Goal: Transaction & Acquisition: Subscribe to service/newsletter

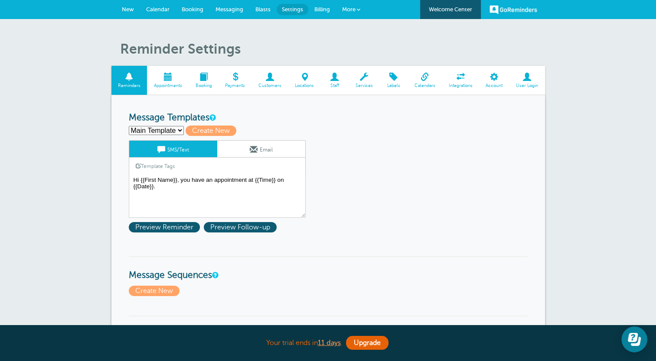
click at [238, 81] on span at bounding box center [234, 77] width 33 height 8
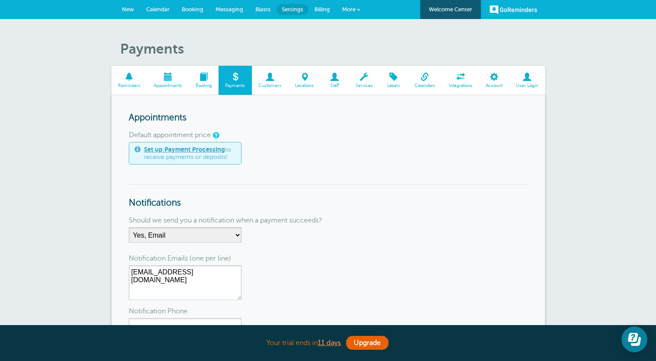
click at [323, 13] on link "Billing" at bounding box center [322, 9] width 28 height 19
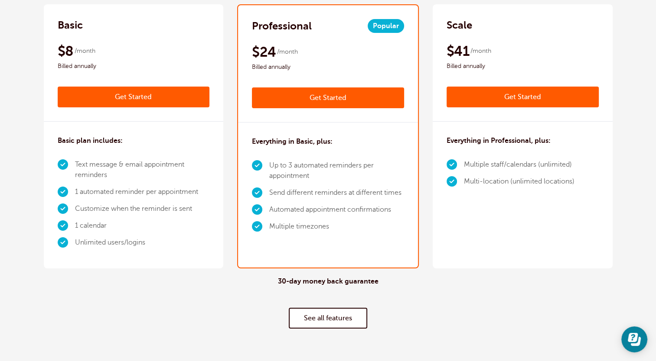
scroll to position [217, 0]
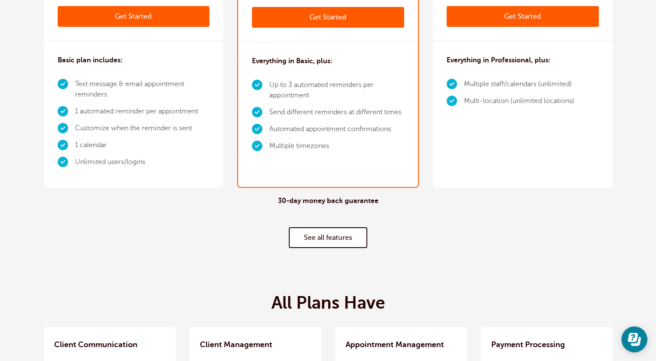
click at [341, 158] on div "Everything in Basic, plus: Up to 3 automated reminders per appointment Send dif…" at bounding box center [328, 107] width 180 height 130
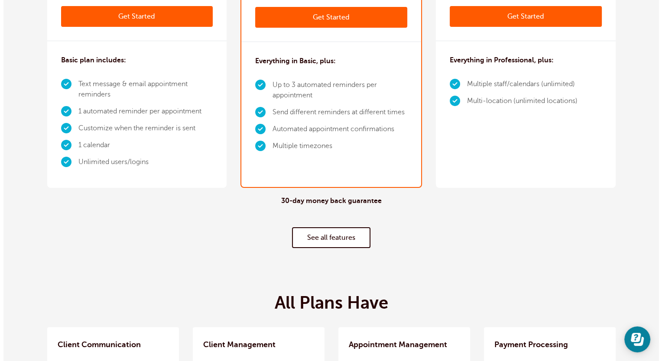
scroll to position [130, 0]
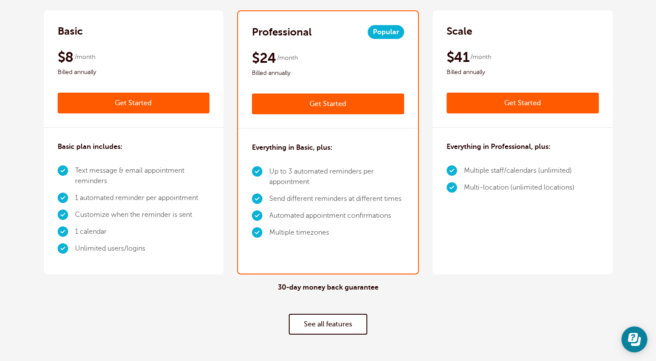
click at [346, 101] on link "Get Started" at bounding box center [328, 104] width 152 height 21
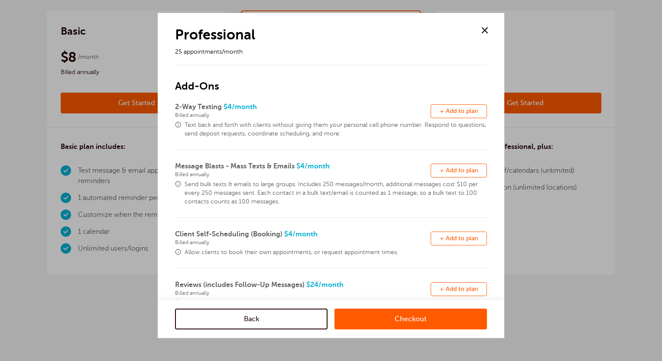
click at [462, 113] on span "+ Add to plan" at bounding box center [459, 111] width 38 height 7
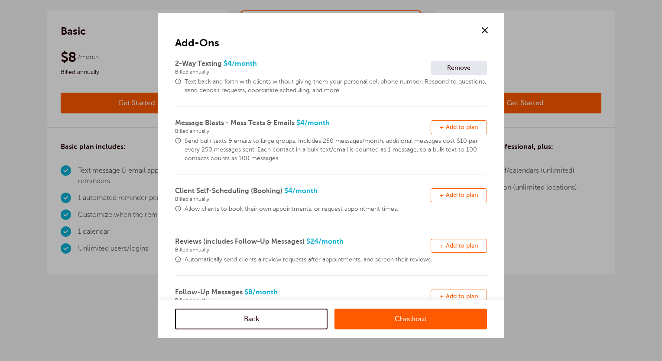
scroll to position [197, 0]
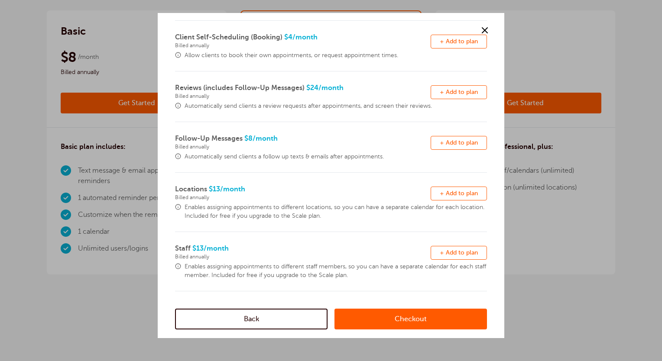
click at [418, 316] on link "Checkout" at bounding box center [411, 319] width 153 height 21
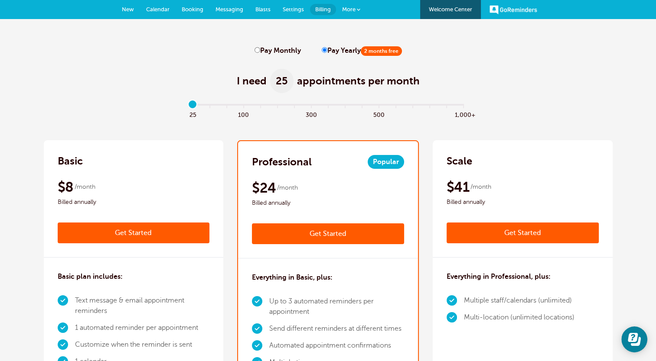
click at [256, 52] on input "Pay Monthly" at bounding box center [257, 50] width 6 height 6
radio input "true"
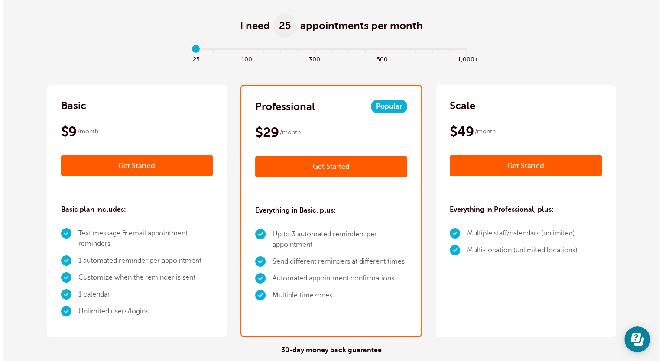
scroll to position [173, 0]
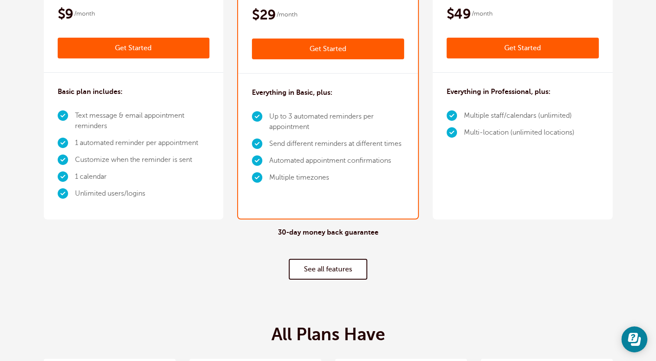
click at [339, 50] on link "Get Started" at bounding box center [328, 49] width 152 height 21
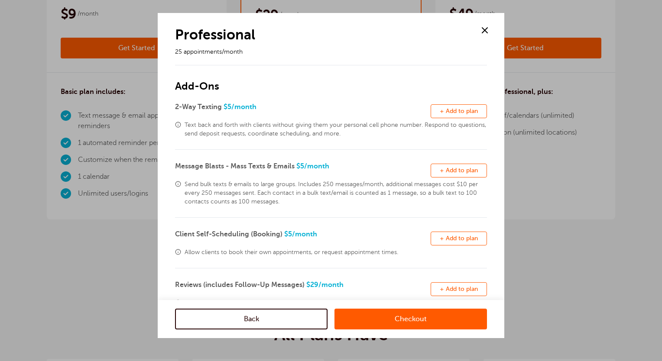
click at [471, 114] on button "Remove + Add to plan" at bounding box center [459, 111] width 56 height 14
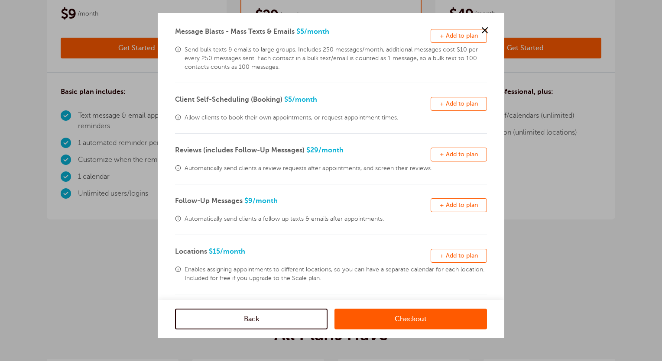
scroll to position [197, 0]
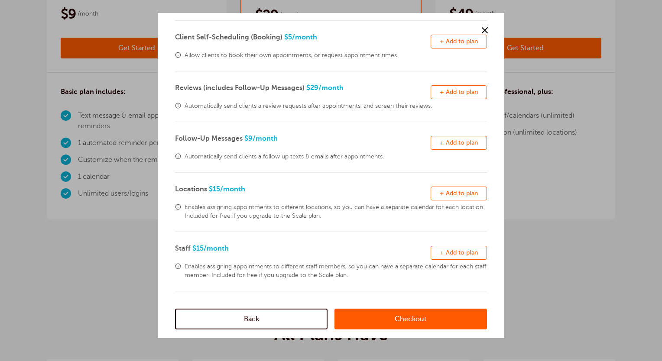
click at [452, 250] on span "+ Add to plan" at bounding box center [459, 253] width 38 height 7
click at [412, 322] on link "Checkout" at bounding box center [411, 319] width 153 height 21
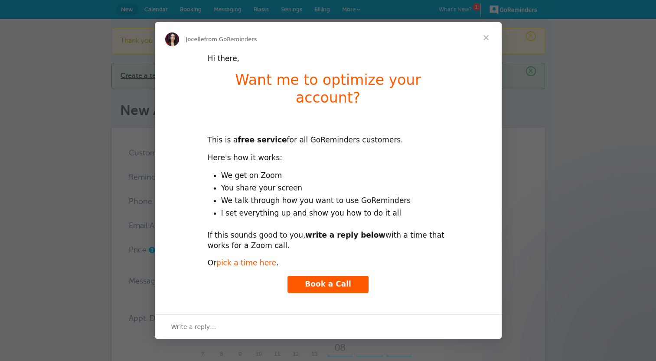
click at [245, 259] on link "pick a time here" at bounding box center [246, 263] width 60 height 9
click at [487, 45] on span "Close" at bounding box center [485, 37] width 31 height 31
